Goal: Register for event/course

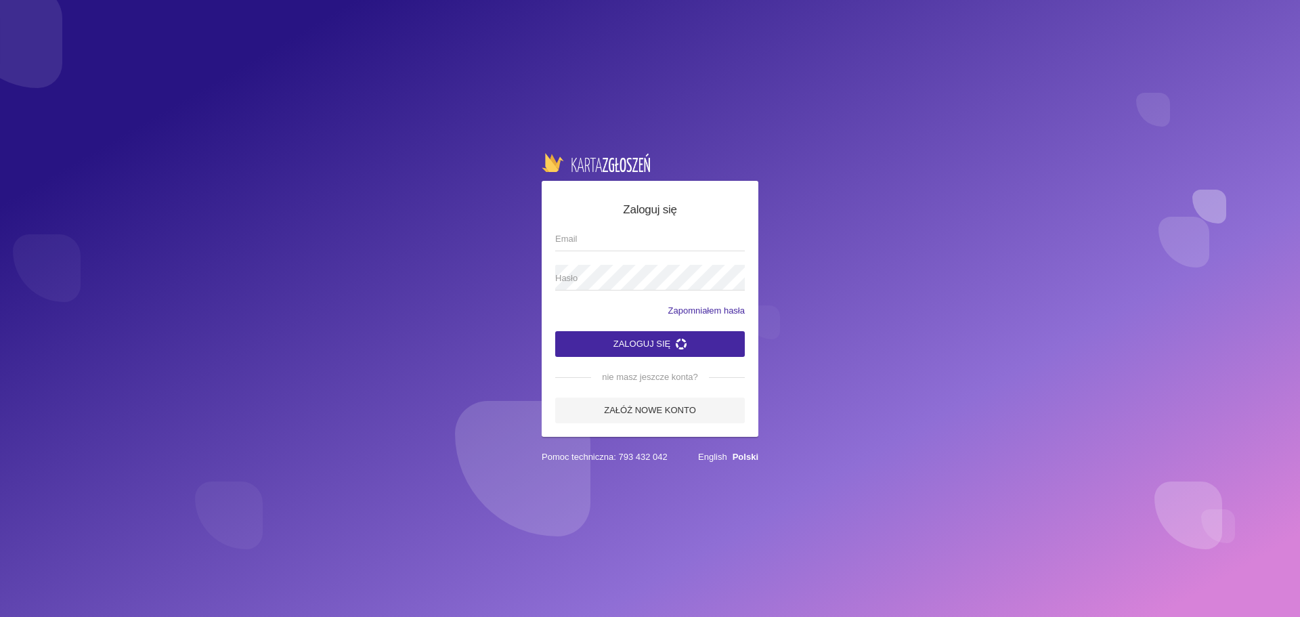
click at [616, 241] on input "Email" at bounding box center [650, 238] width 190 height 26
type input "[EMAIL_ADDRESS][DOMAIN_NAME]"
click at [614, 275] on span "Hasło" at bounding box center [643, 279] width 176 height 14
click at [640, 339] on button "Zaloguj się" at bounding box center [650, 344] width 190 height 26
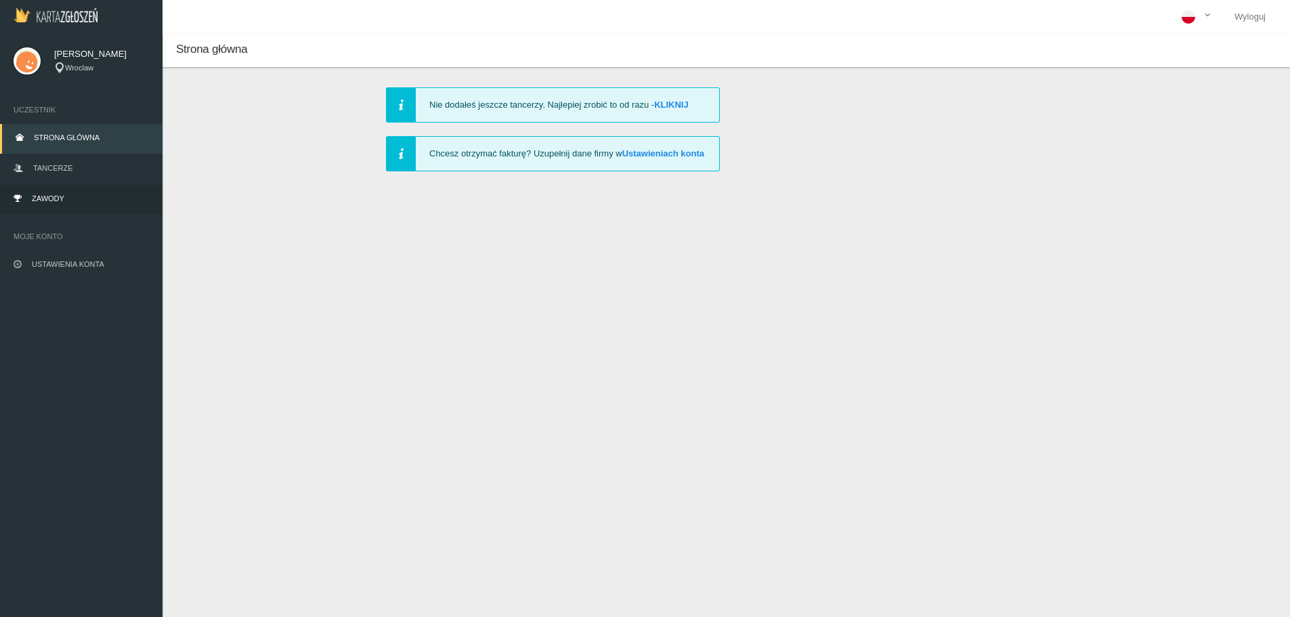
click at [83, 196] on link "Zawody" at bounding box center [81, 200] width 163 height 30
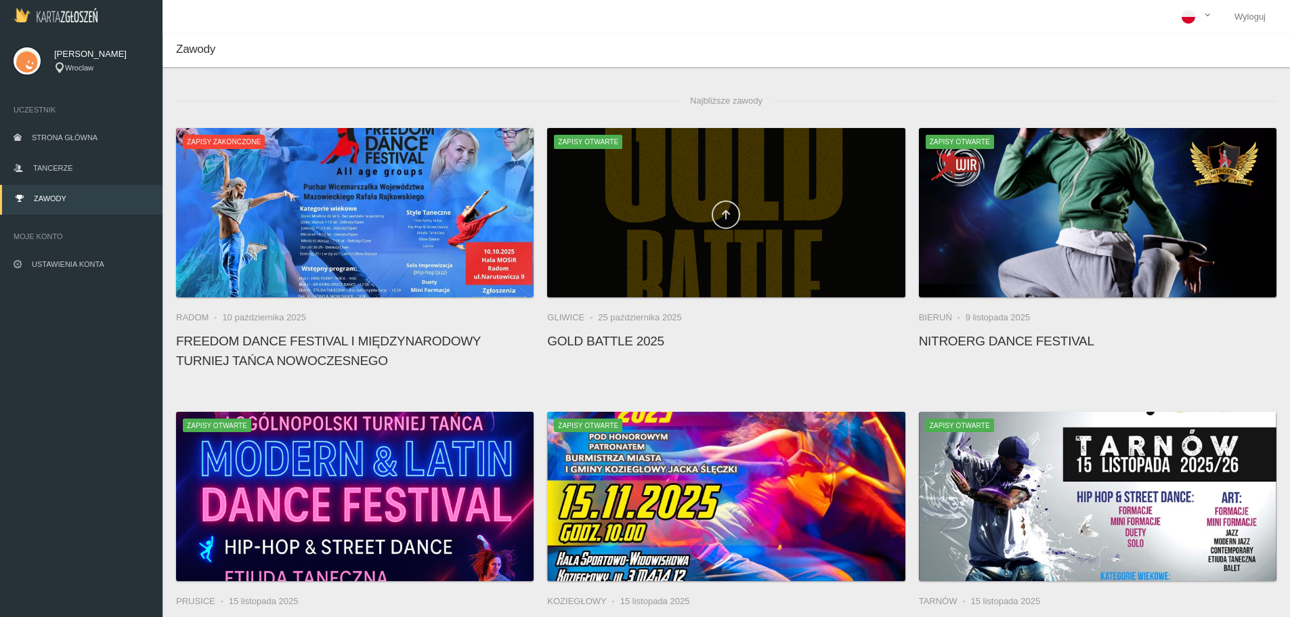
click at [731, 213] on icon at bounding box center [725, 214] width 11 height 11
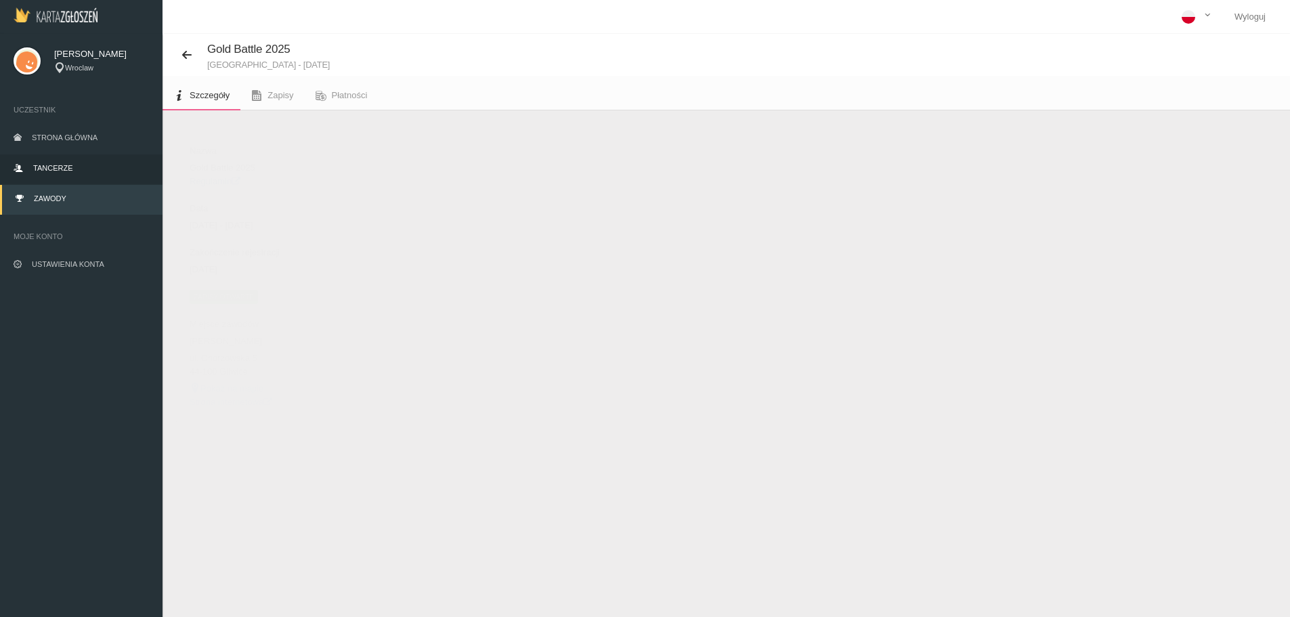
click at [69, 160] on link "Tancerze" at bounding box center [81, 169] width 163 height 30
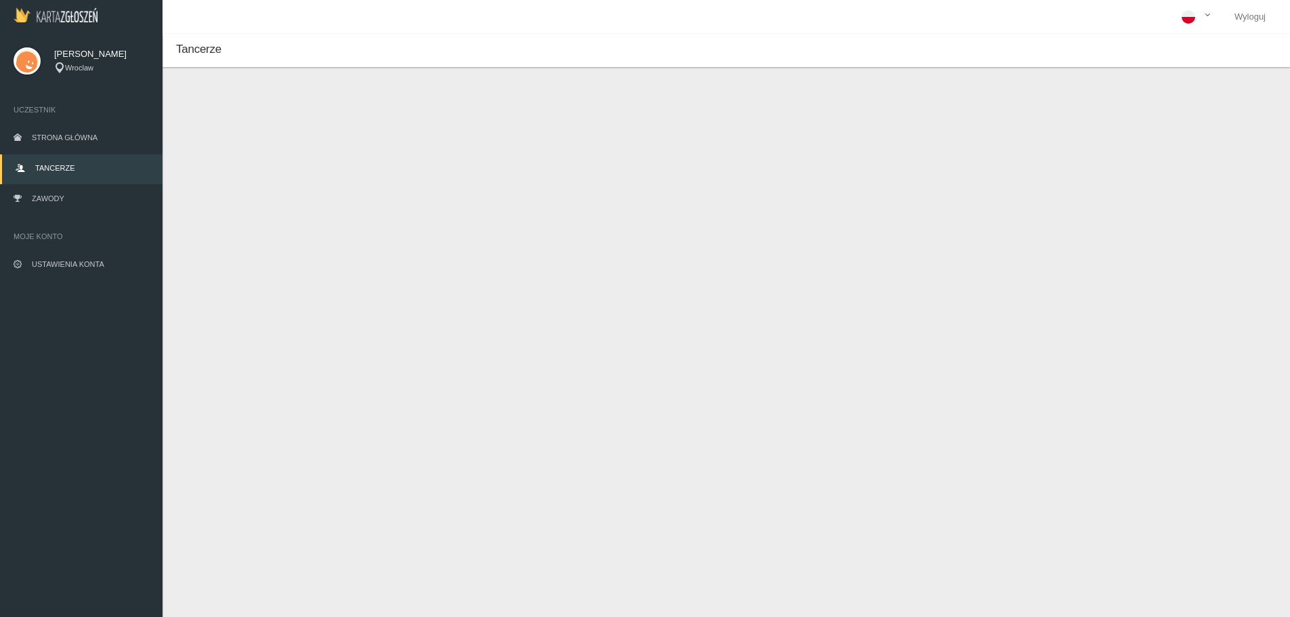
click at [253, 106] on button "Dodaj tancerza" at bounding box center [241, 114] width 102 height 26
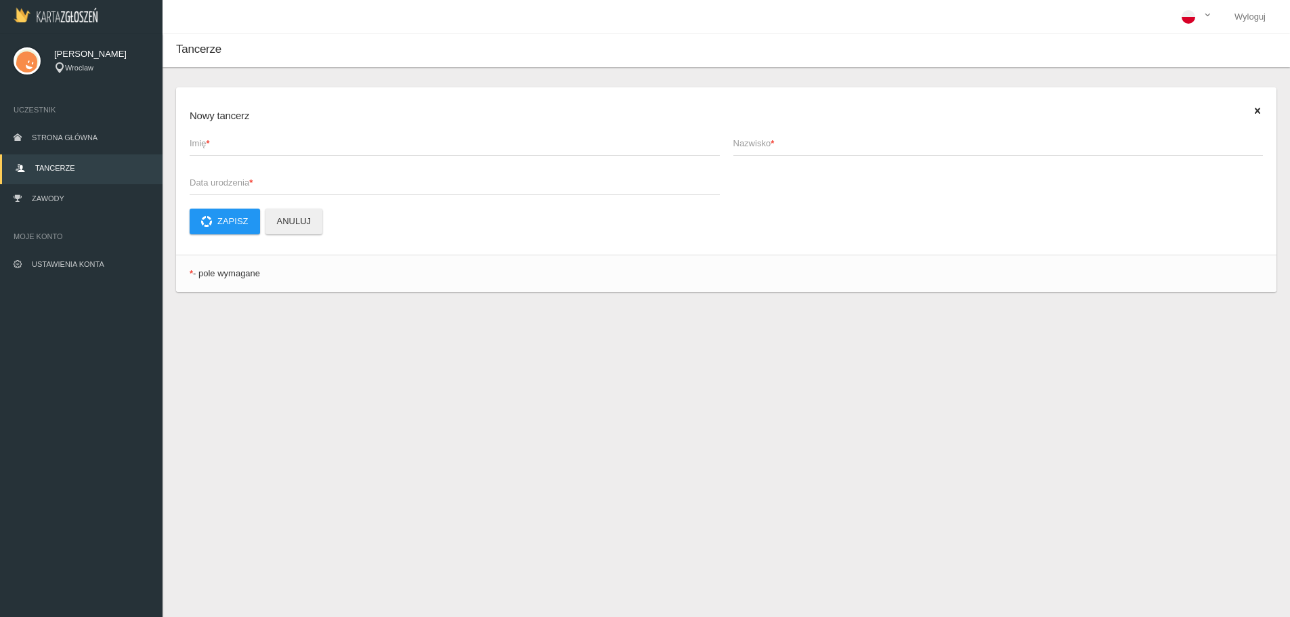
click at [288, 145] on span "Imię *" at bounding box center [448, 144] width 517 height 14
click at [288, 145] on input "Imię *" at bounding box center [455, 143] width 530 height 26
type input "Gabrysia"
type input "Mendel"
click at [286, 144] on input "Gabrysia" at bounding box center [455, 143] width 530 height 26
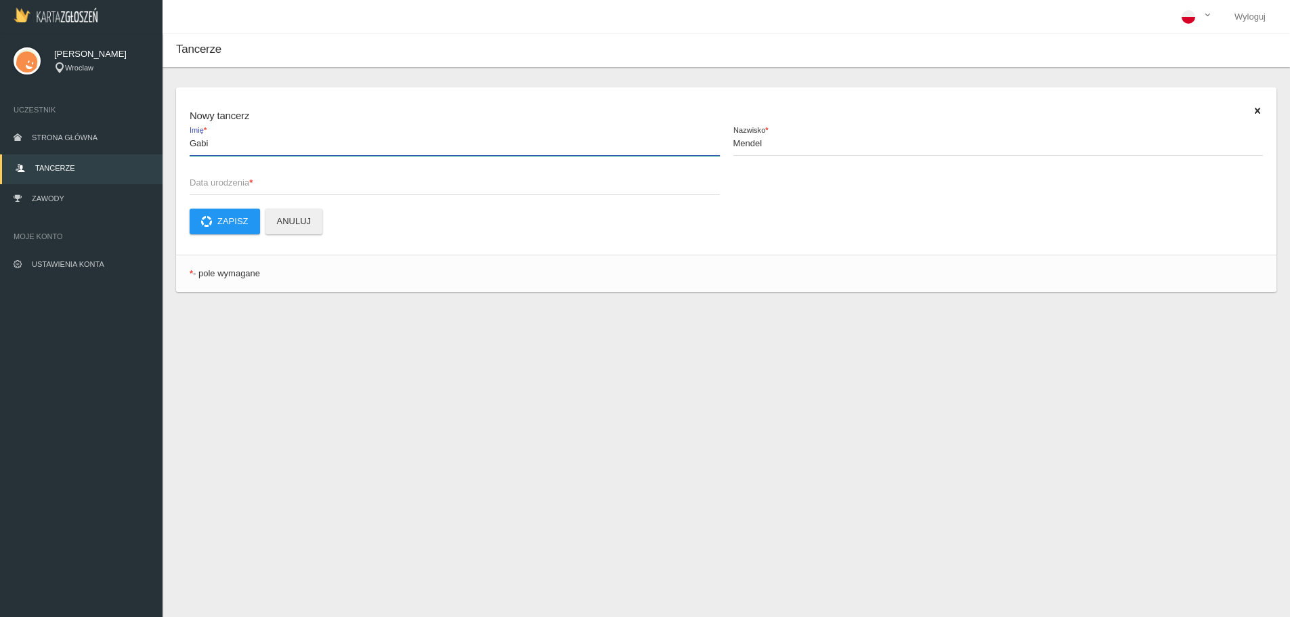
type input "Gabi"
click at [253, 188] on span "Data urodzenia *" at bounding box center [448, 183] width 517 height 14
click at [253, 188] on input "Data urodzenia *" at bounding box center [455, 182] width 530 height 26
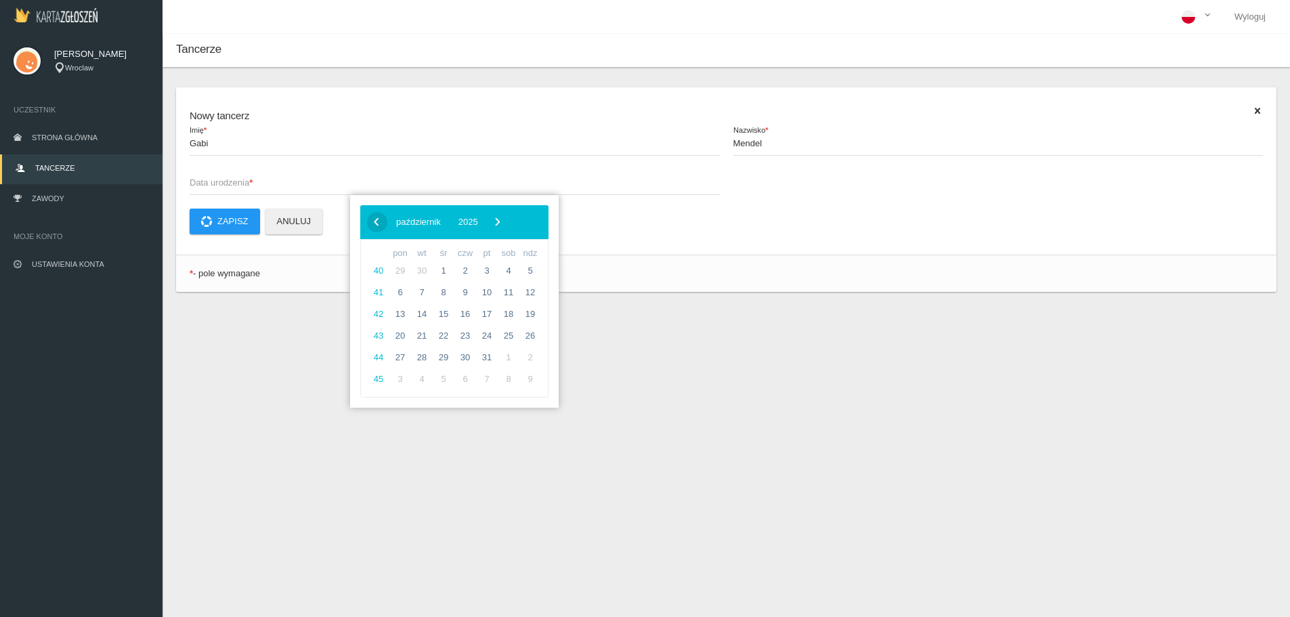
click at [380, 223] on span "‹" at bounding box center [376, 221] width 20 height 20
click at [448, 223] on span "2025" at bounding box center [438, 222] width 20 height 10
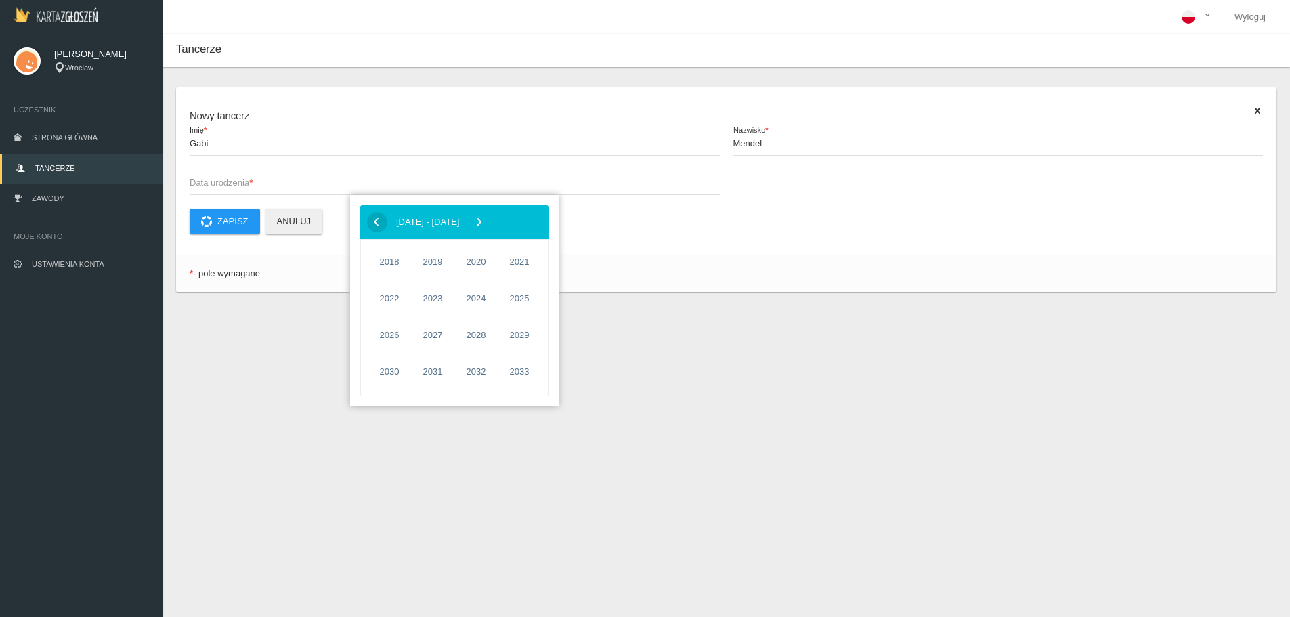
click at [376, 223] on span "‹" at bounding box center [376, 221] width 20 height 20
click at [436, 299] on span "2007" at bounding box center [432, 298] width 31 height 31
click at [666, 224] on p "Zapisz Anuluj" at bounding box center [726, 222] width 1073 height 26
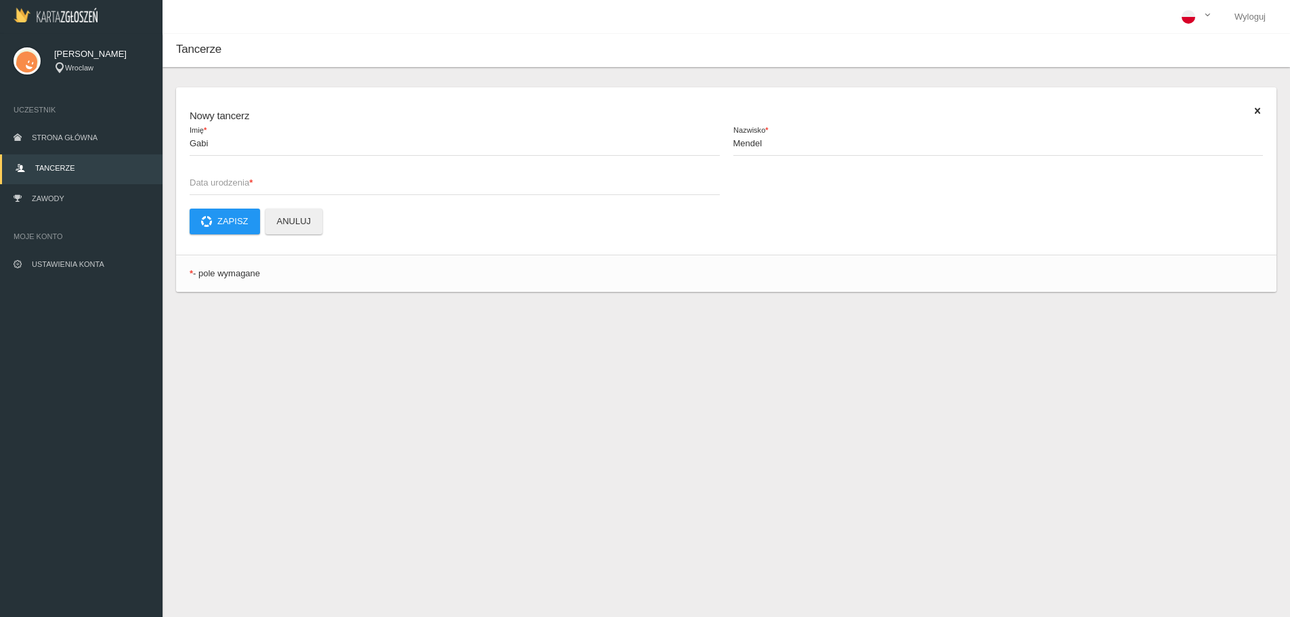
click at [215, 180] on span "Data urodzenia *" at bounding box center [448, 183] width 517 height 14
click at [215, 180] on input "Data urodzenia *" at bounding box center [455, 182] width 530 height 26
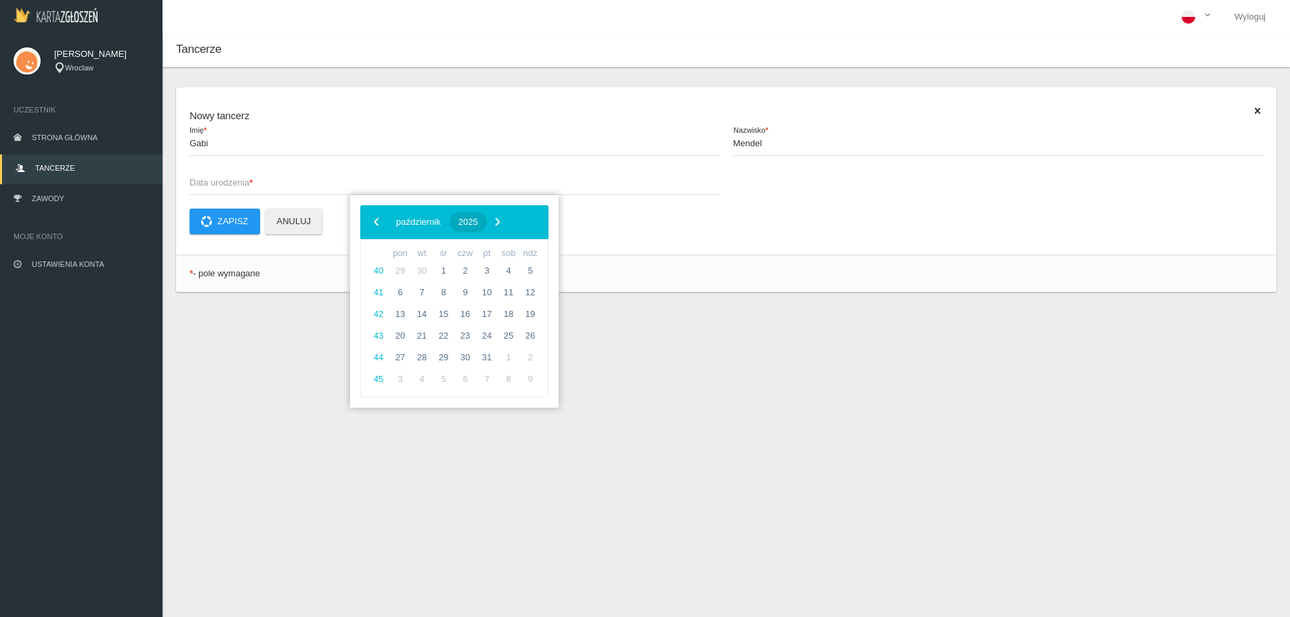
click at [478, 223] on span "2025" at bounding box center [468, 222] width 20 height 10
click at [376, 223] on span "‹" at bounding box center [376, 221] width 20 height 20
click at [437, 290] on span "2007" at bounding box center [432, 298] width 31 height 31
click at [530, 332] on span "wrzesień" at bounding box center [514, 335] width 56 height 22
click at [400, 354] on span "24" at bounding box center [400, 358] width 22 height 22
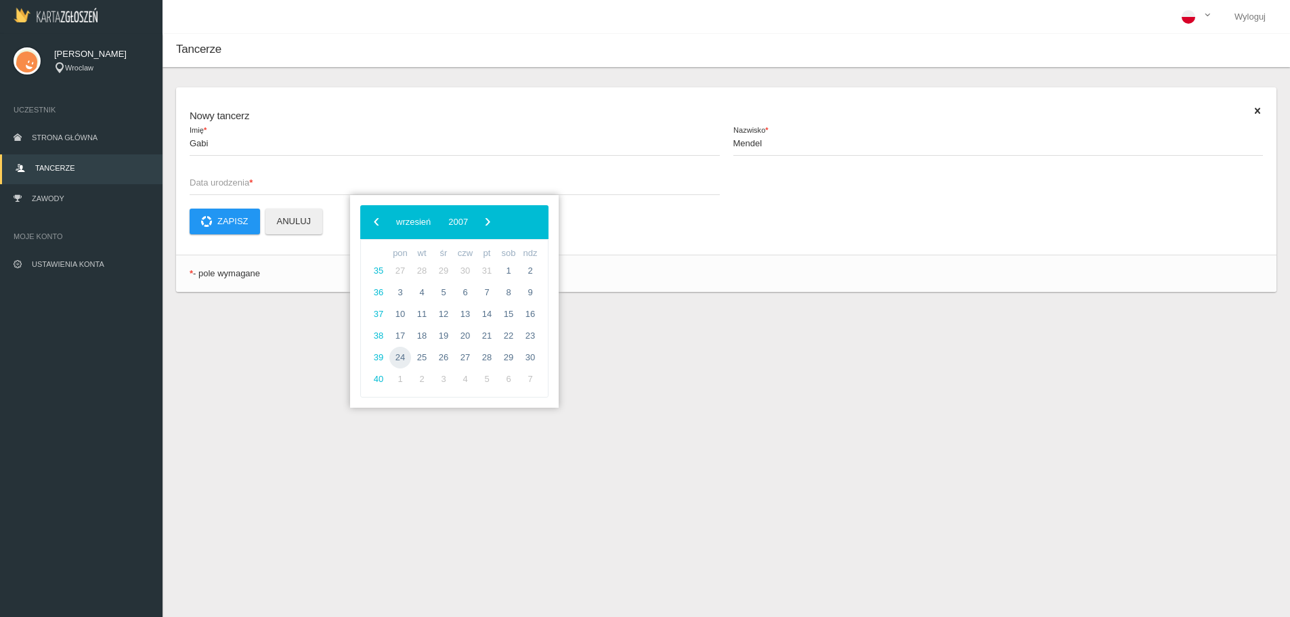
type input "[DATE]"
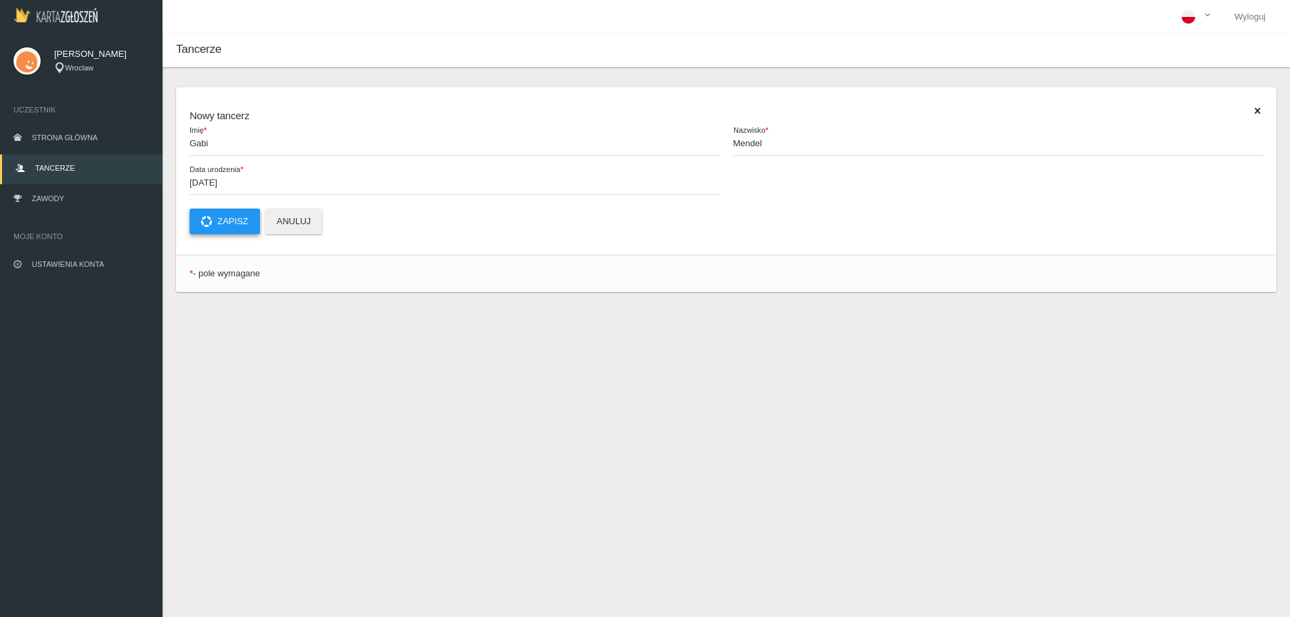
click at [229, 216] on button "Zapisz" at bounding box center [225, 222] width 70 height 26
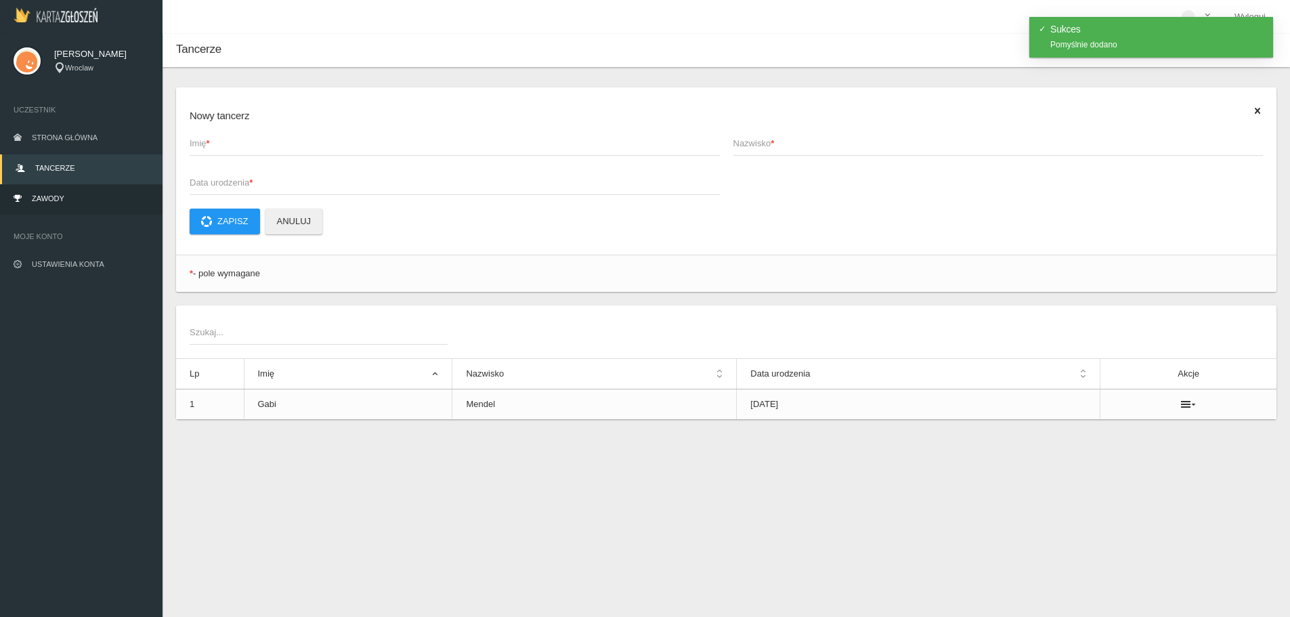
click at [53, 202] on span "Zawody" at bounding box center [48, 198] width 33 height 8
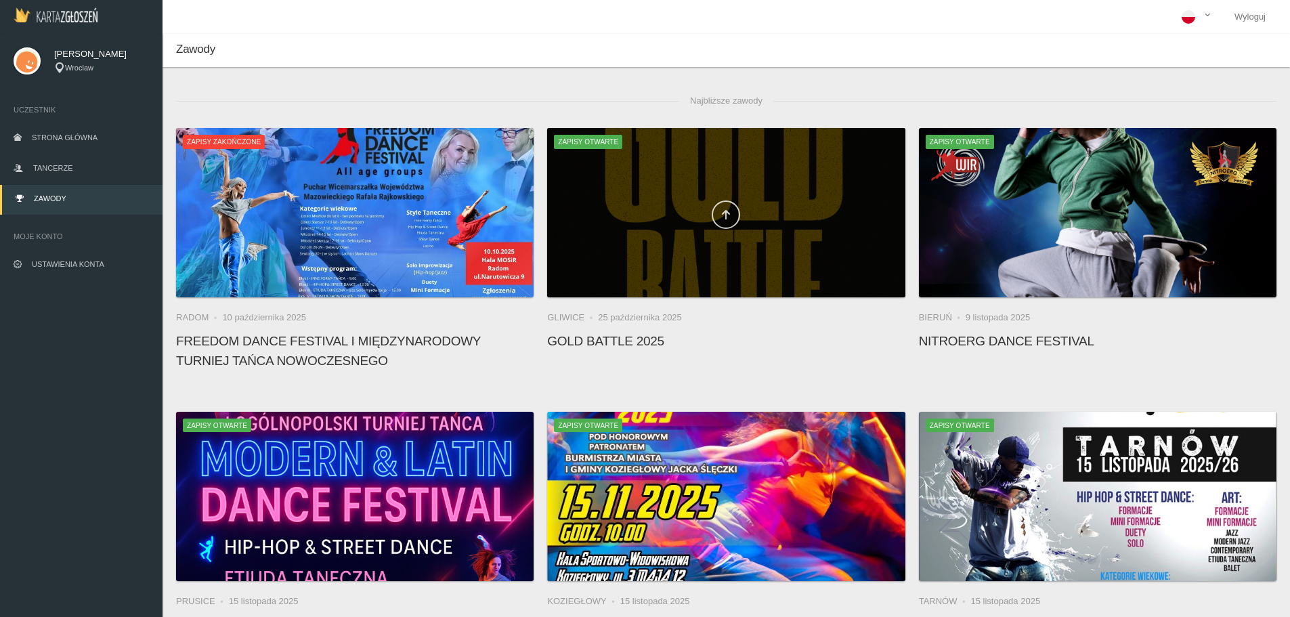
click at [724, 225] on link at bounding box center [726, 214] width 28 height 28
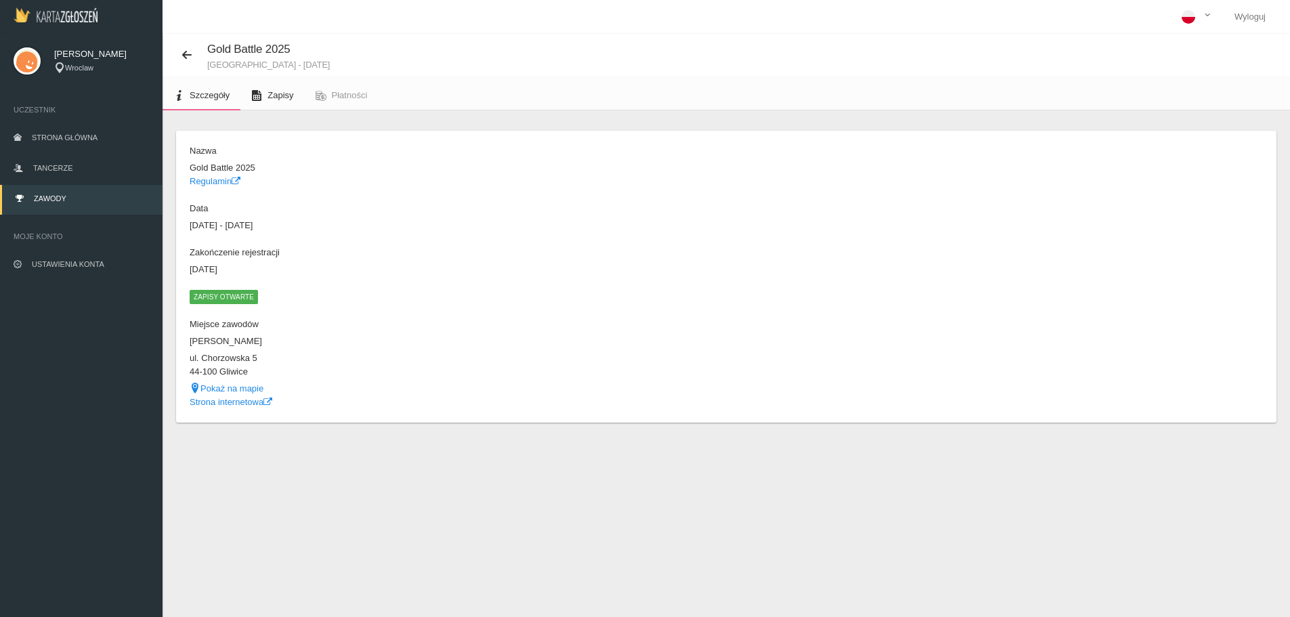
click at [270, 93] on span "Zapisy" at bounding box center [280, 95] width 26 height 10
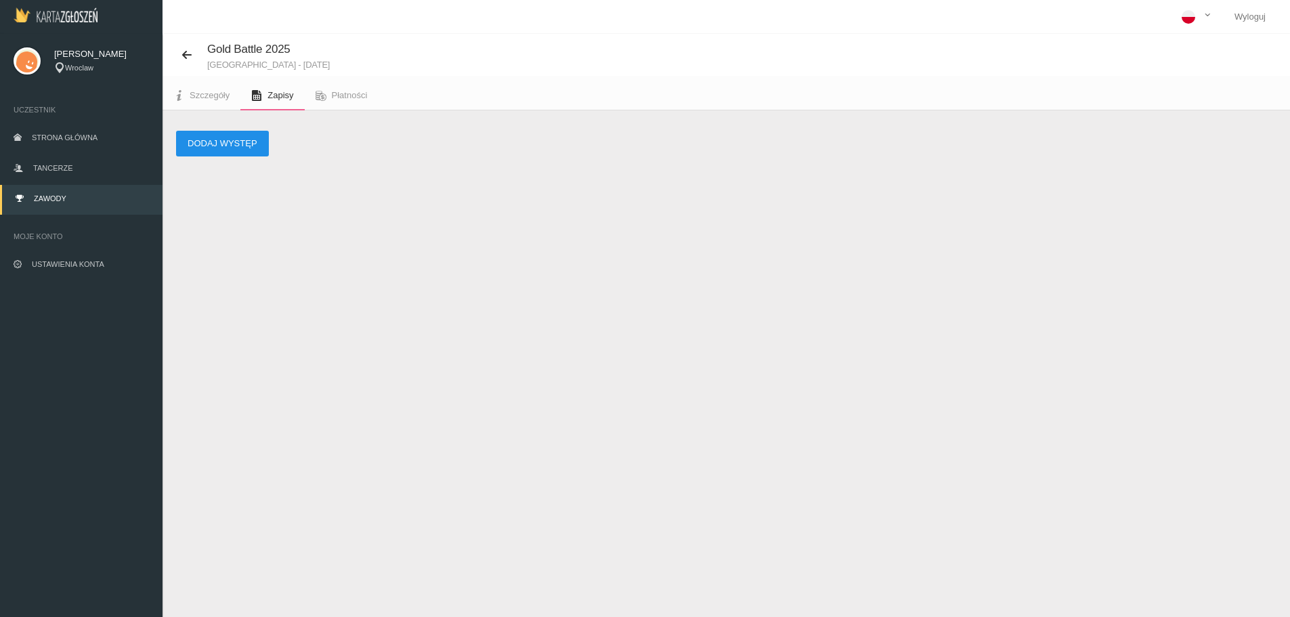
click at [240, 139] on button "Dodaj występ" at bounding box center [222, 144] width 93 height 26
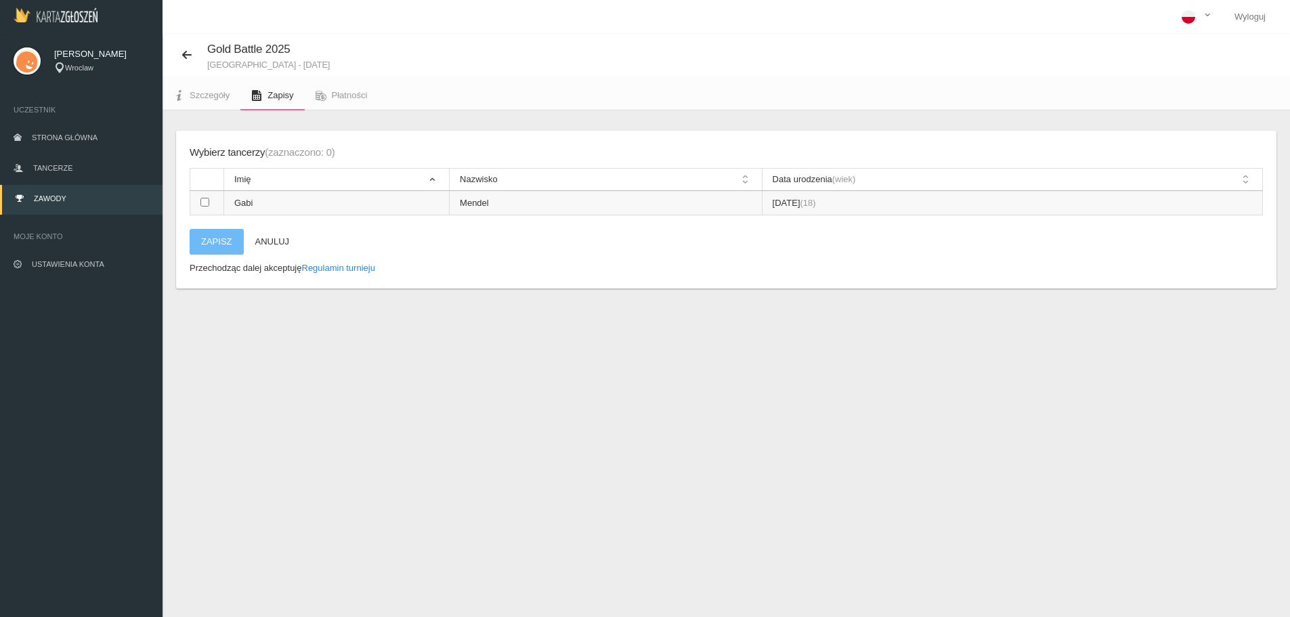
click at [211, 205] on td at bounding box center [207, 203] width 34 height 24
checkbox input "true"
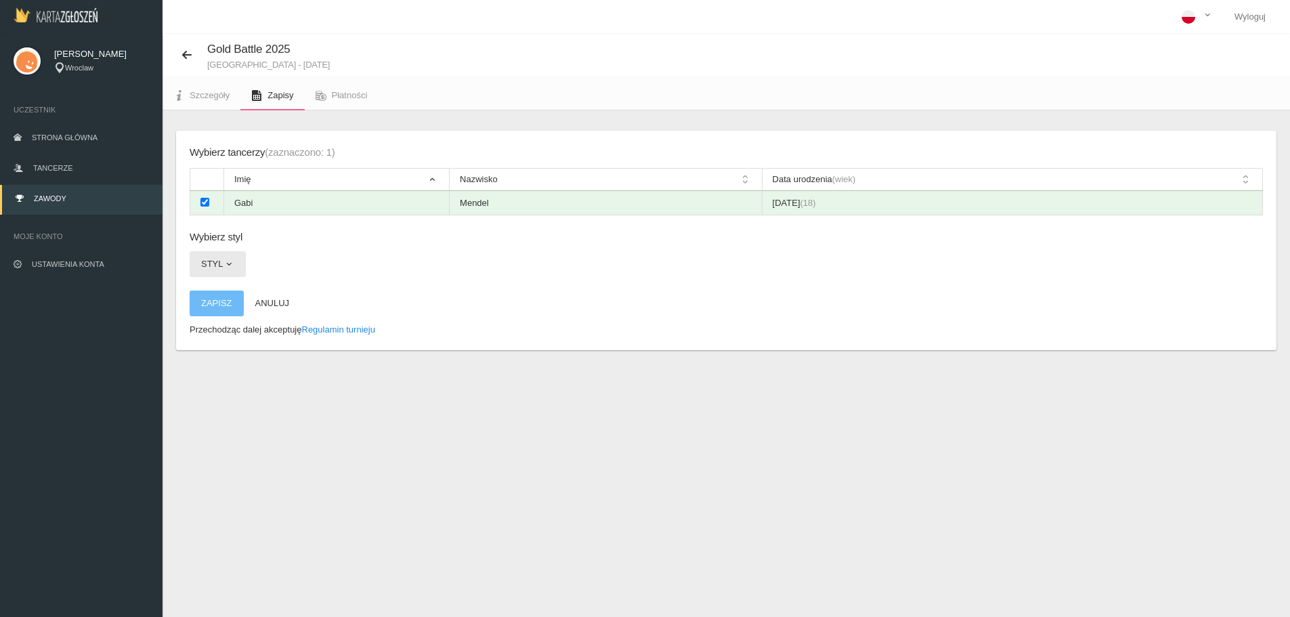
click at [233, 265] on span "button" at bounding box center [228, 264] width 11 height 11
click at [229, 348] on link "Hip-hop" at bounding box center [251, 346] width 122 height 24
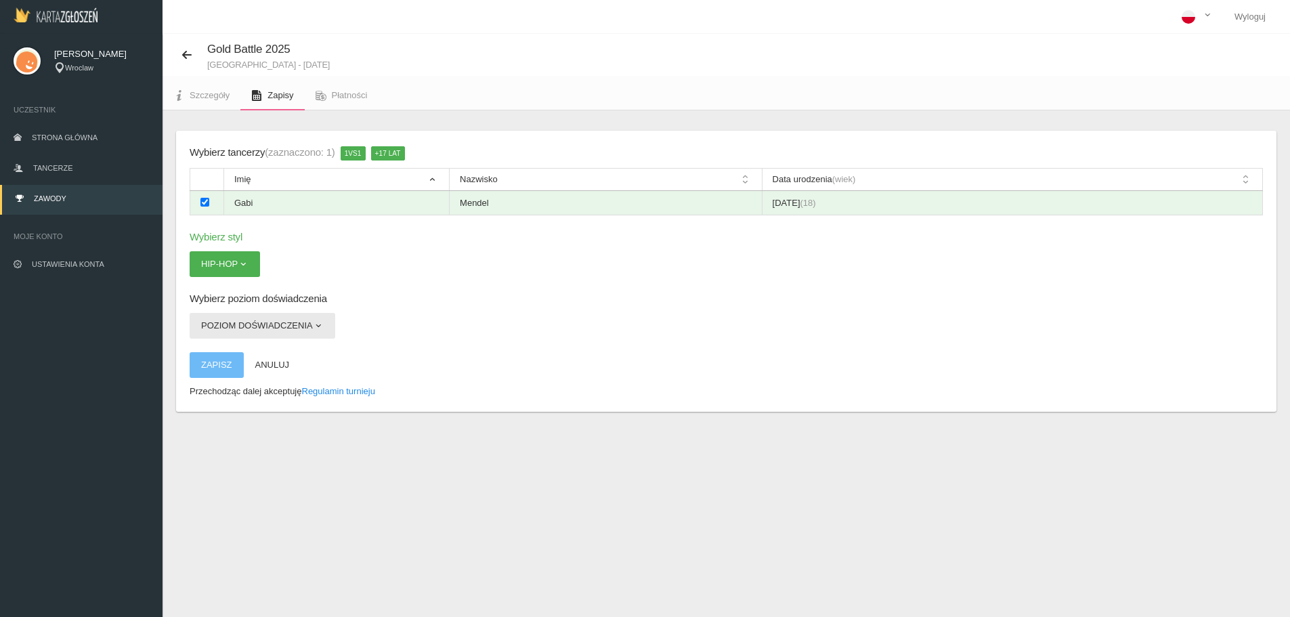
click at [307, 328] on button "Poziom doświadczenia" at bounding box center [263, 326] width 146 height 26
click at [269, 355] on link "Open" at bounding box center [251, 357] width 122 height 24
click at [228, 366] on button "Zapisz" at bounding box center [217, 365] width 54 height 26
